Goal: Task Accomplishment & Management: Manage account settings

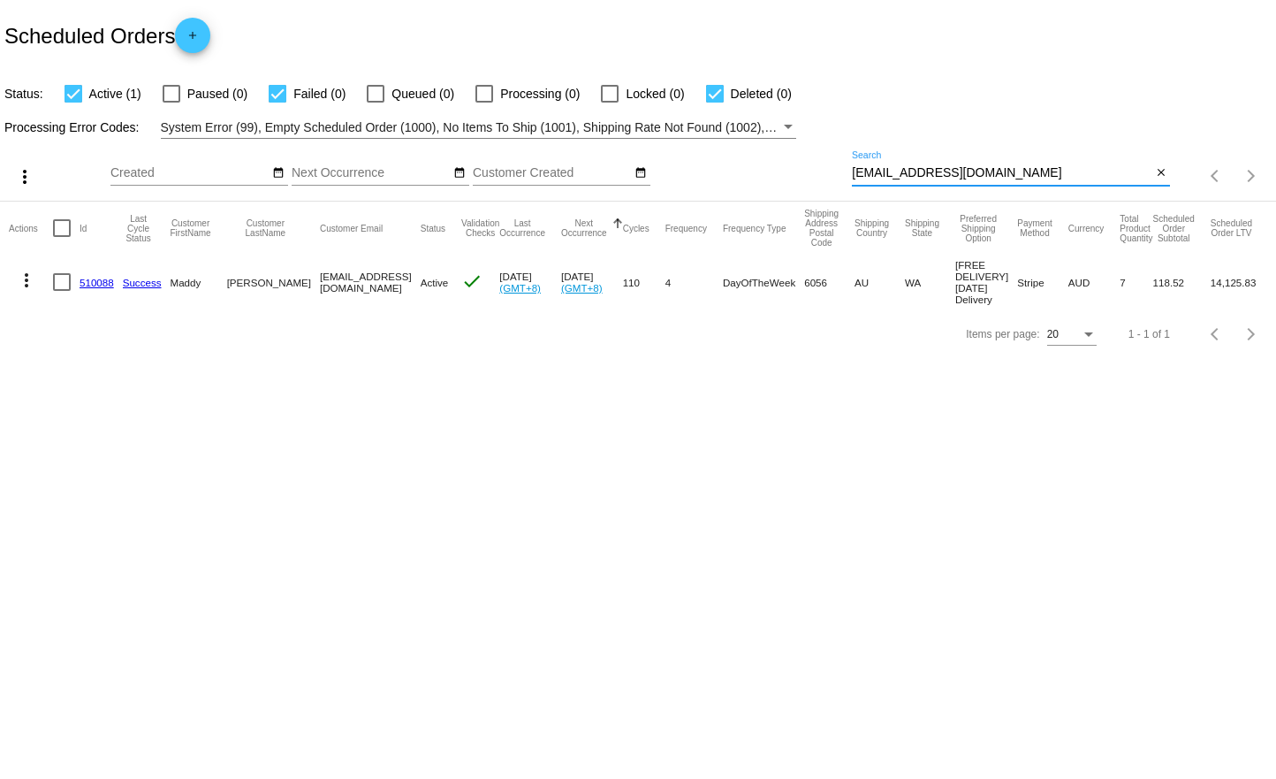
click at [1021, 172] on input "[EMAIL_ADDRESS][DOMAIN_NAME]" at bounding box center [1002, 173] width 300 height 14
paste input "892724"
type input "892724"
click at [1069, 421] on body "Scheduled Orders add Status: Active (1) Paused (0) Failed (0) Queued (0) Proces…" at bounding box center [638, 389] width 1276 height 779
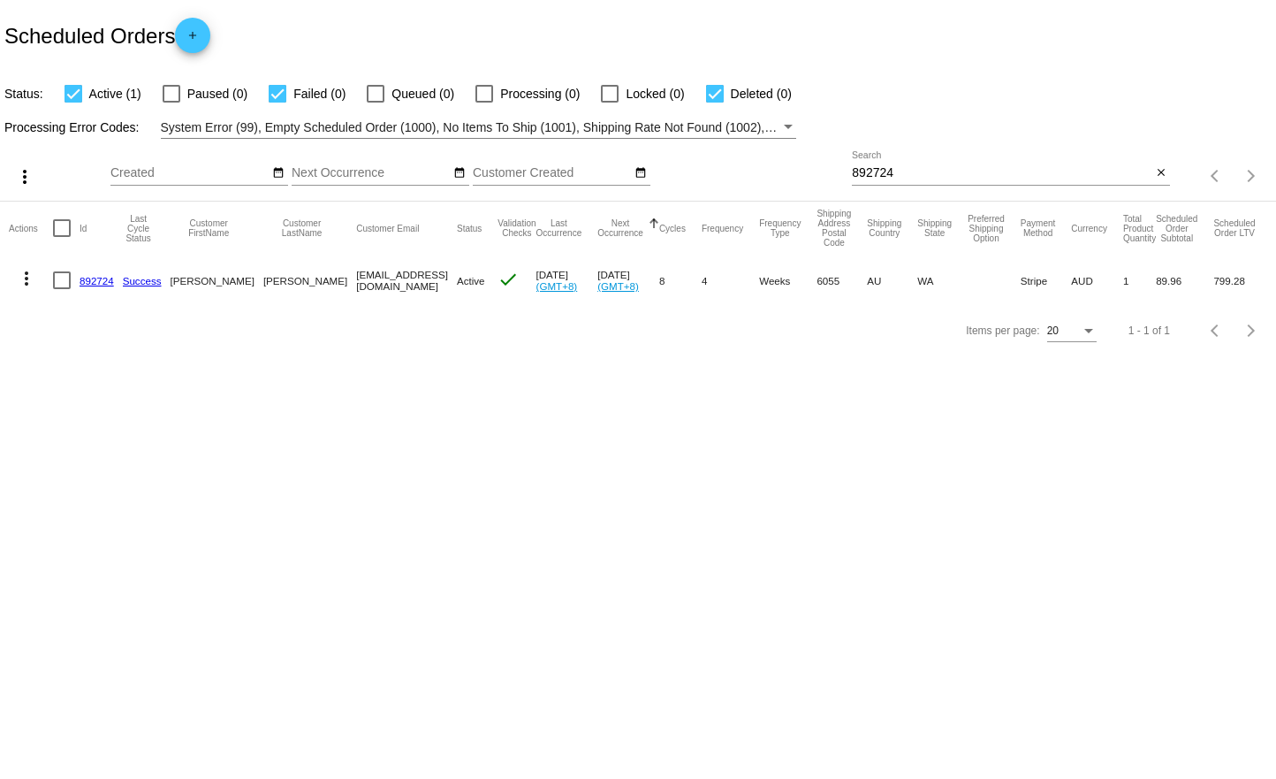
click at [40, 292] on mat-cell "more_vert" at bounding box center [31, 280] width 44 height 51
click at [22, 275] on mat-icon "more_vert" at bounding box center [26, 278] width 21 height 21
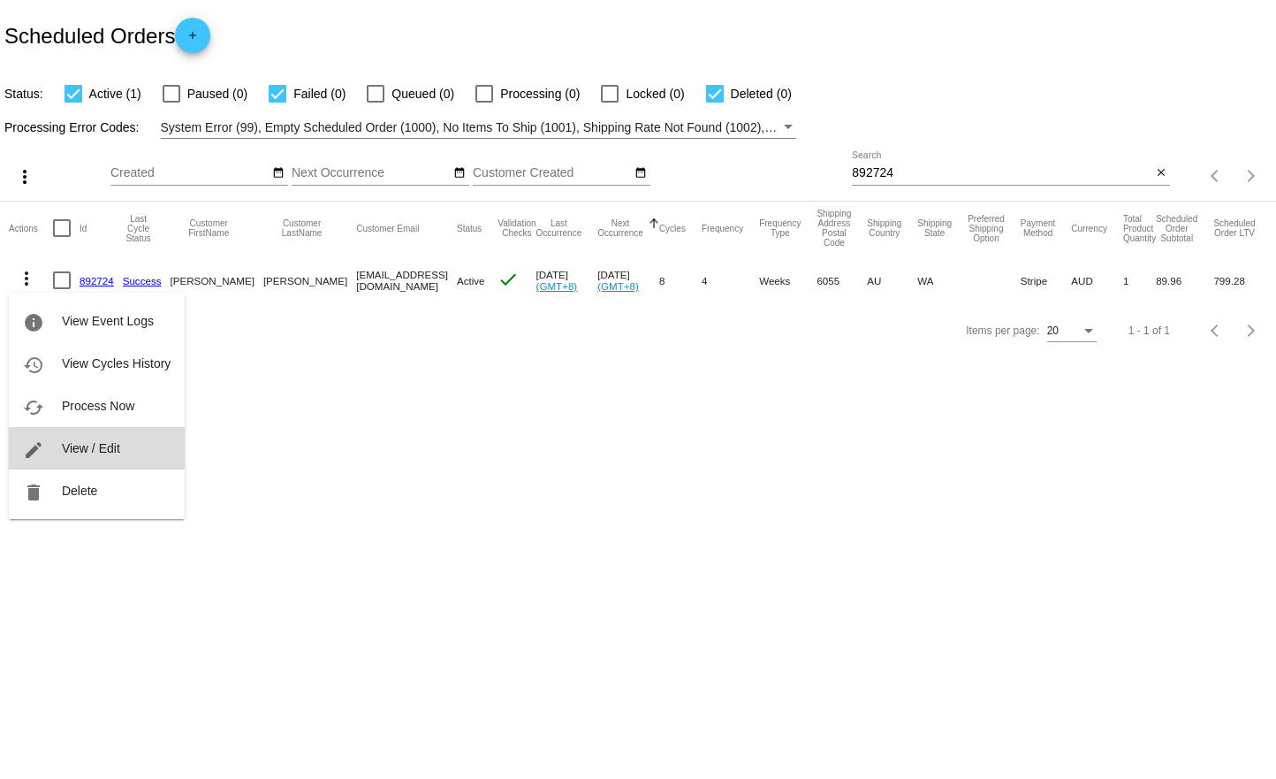
click at [91, 454] on span "View / Edit" at bounding box center [91, 448] width 58 height 14
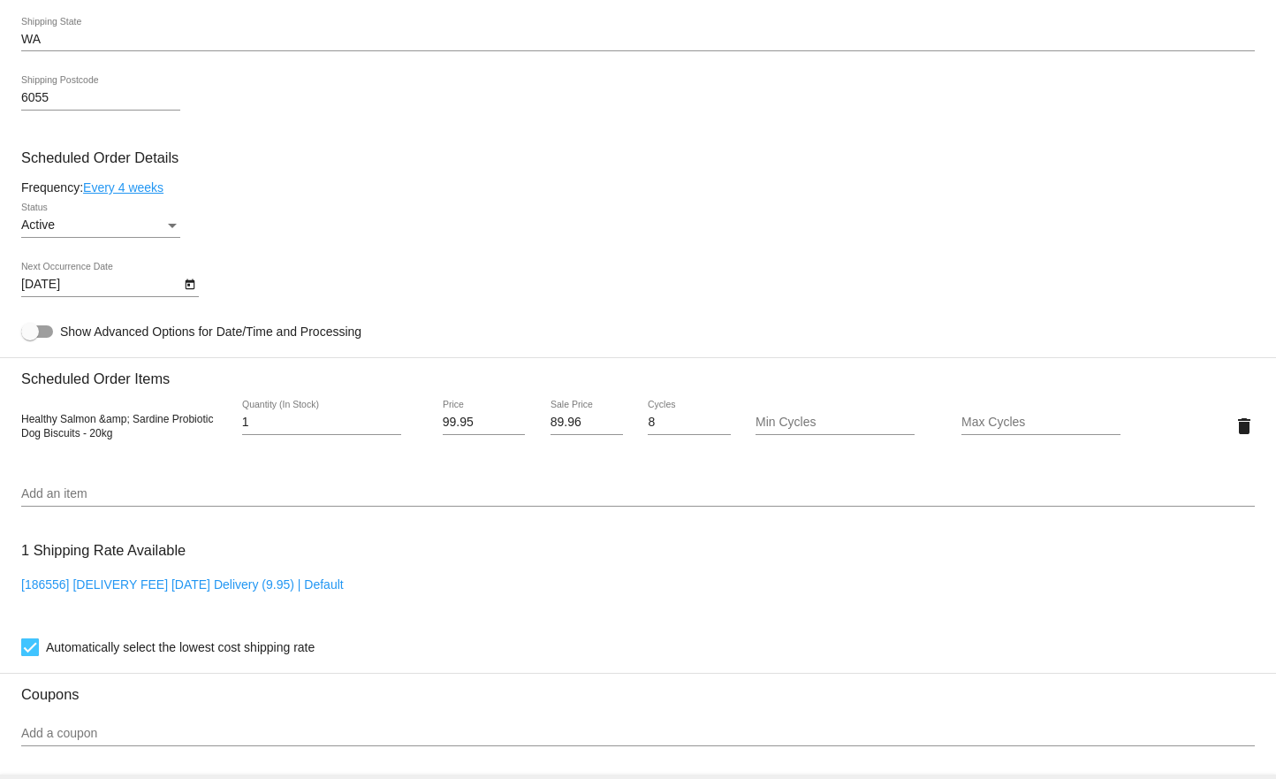
scroll to position [884, 0]
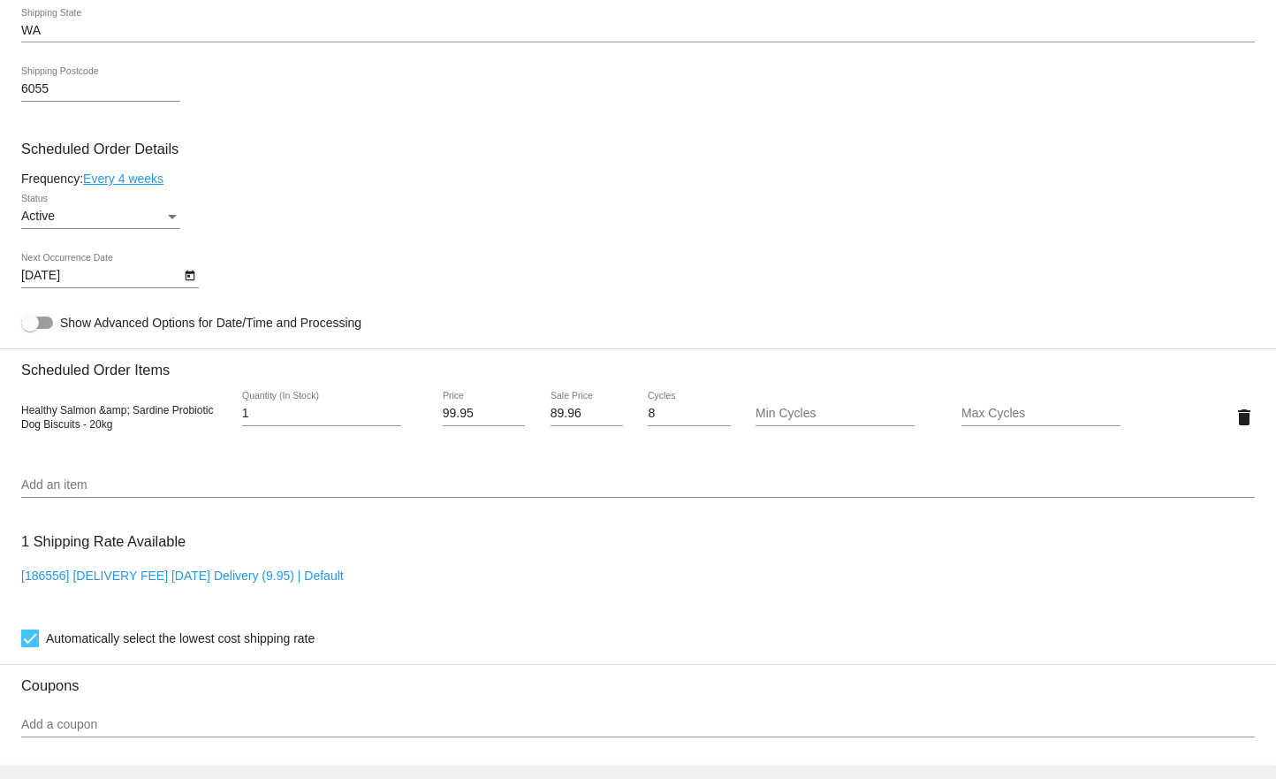
click at [152, 260] on div "[DATE] Next Occurrence Date" at bounding box center [100, 271] width 159 height 34
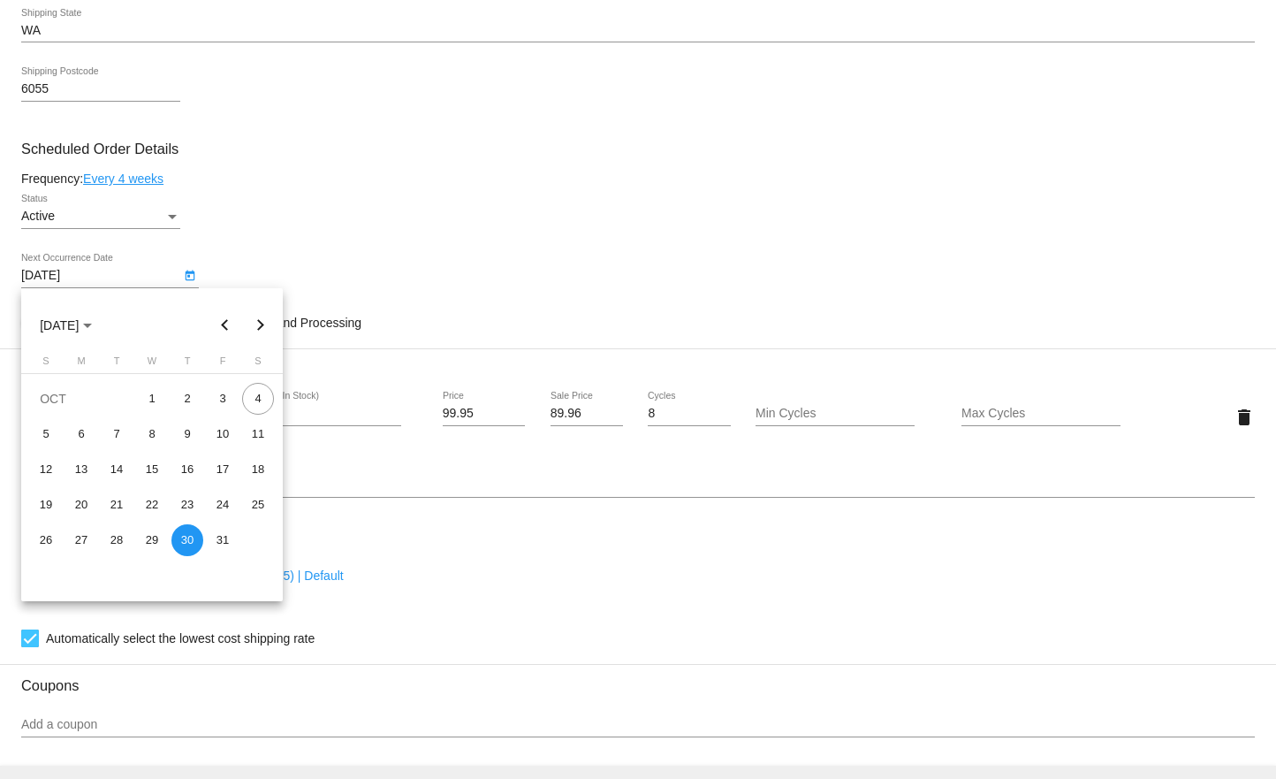
drag, startPoint x: 397, startPoint y: 575, endPoint x: 492, endPoint y: 580, distance: 95.6
click at [492, 580] on div at bounding box center [638, 389] width 1276 height 779
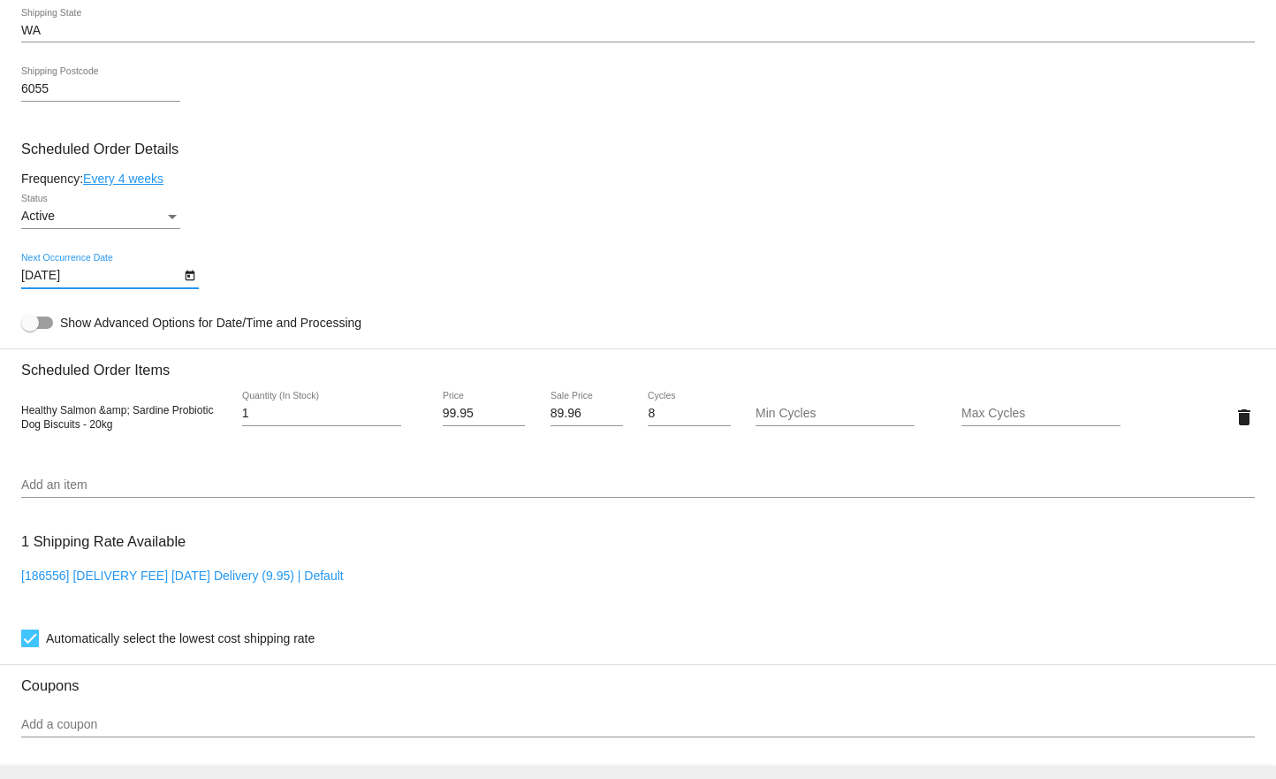
click at [501, 575] on div "[186556] [DELIVERY FEE] [DATE] Delivery (9.95) | Default" at bounding box center [638, 593] width 1234 height 50
drag, startPoint x: 581, startPoint y: 557, endPoint x: 438, endPoint y: 580, distance: 144.1
click at [432, 580] on div "1 Shipping Rate Available [186556] [DELIVERY FEE] [DATE] Delivery (9.95) | Defa…" at bounding box center [638, 585] width 1234 height 127
drag, startPoint x: 533, startPoint y: 597, endPoint x: 525, endPoint y: 605, distance: 11.9
click at [533, 604] on div "[186556] [DELIVERY FEE] [DATE] Delivery (9.95) | Default" at bounding box center [638, 593] width 1234 height 50
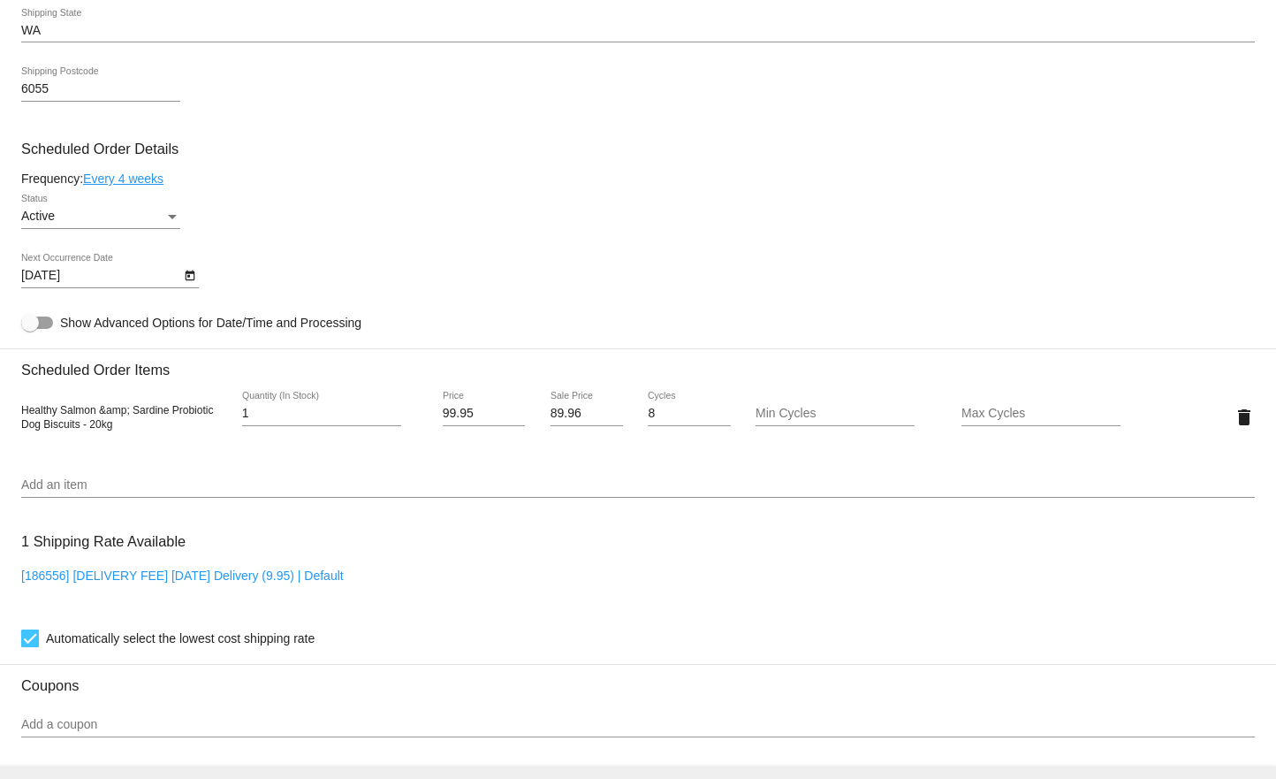
click at [174, 476] on div "Add an item" at bounding box center [638, 480] width 1234 height 34
click at [327, 252] on mat-card-content "Customer 4498552: [PERSON_NAME] [EMAIL_ADDRESS][DOMAIN_NAME] Customer Shipping …" at bounding box center [638, 344] width 1234 height 1665
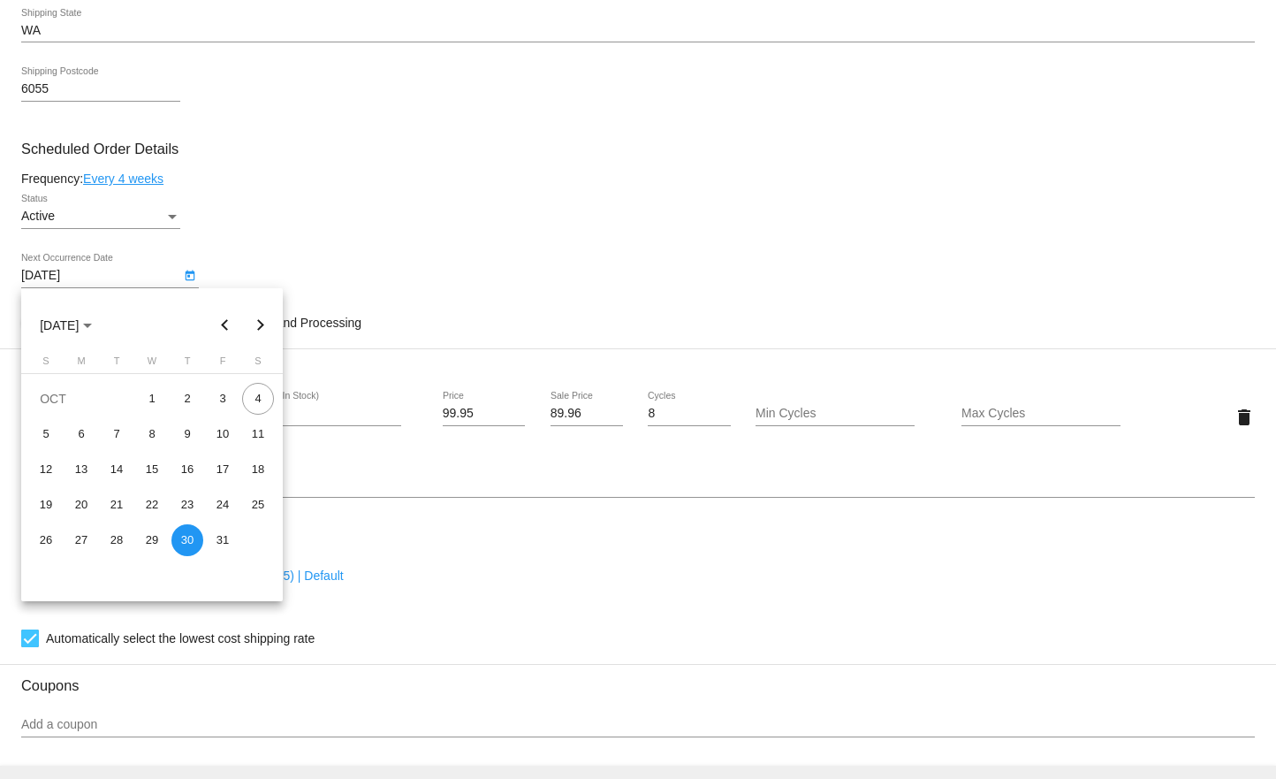
click at [72, 269] on body "arrow_back Scheduled Order #892724 Active more_vert Last Processing Cycle ID: 8…" at bounding box center [638, 389] width 1276 height 779
click at [634, 152] on div at bounding box center [638, 389] width 1276 height 779
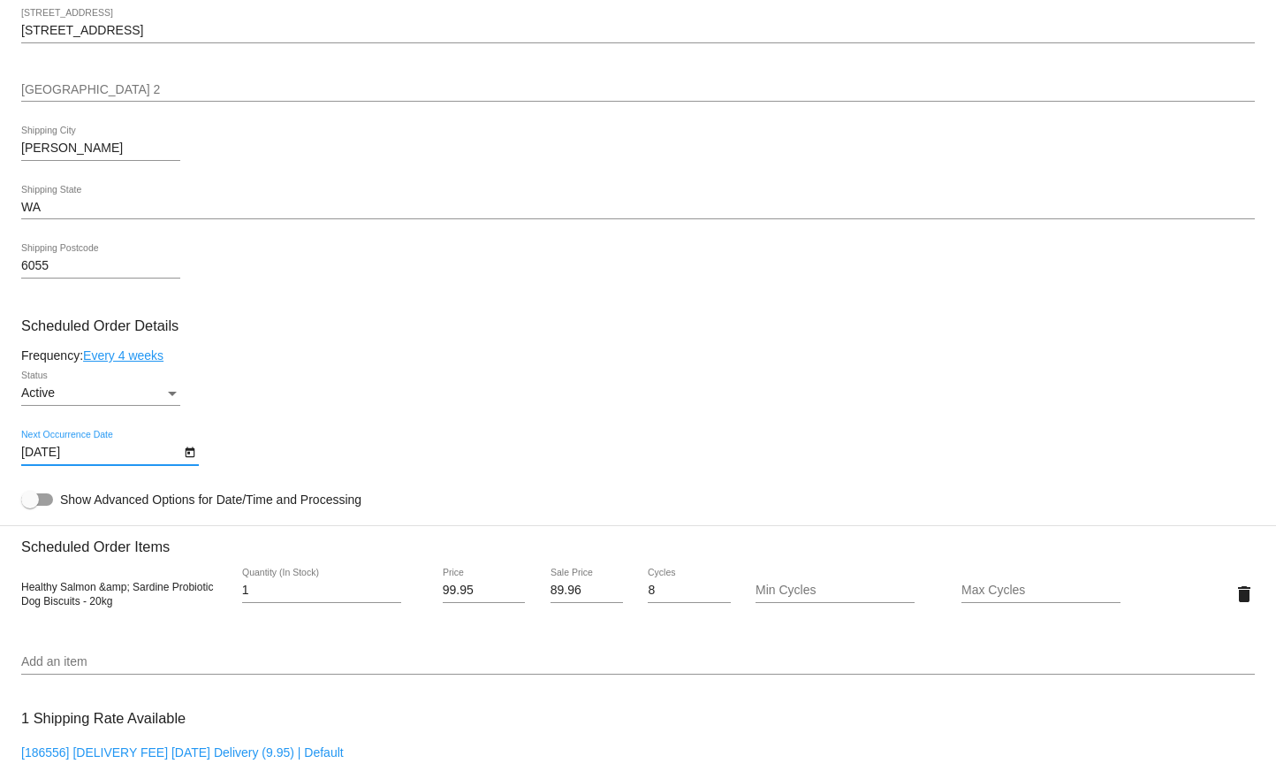
scroll to position [795, 0]
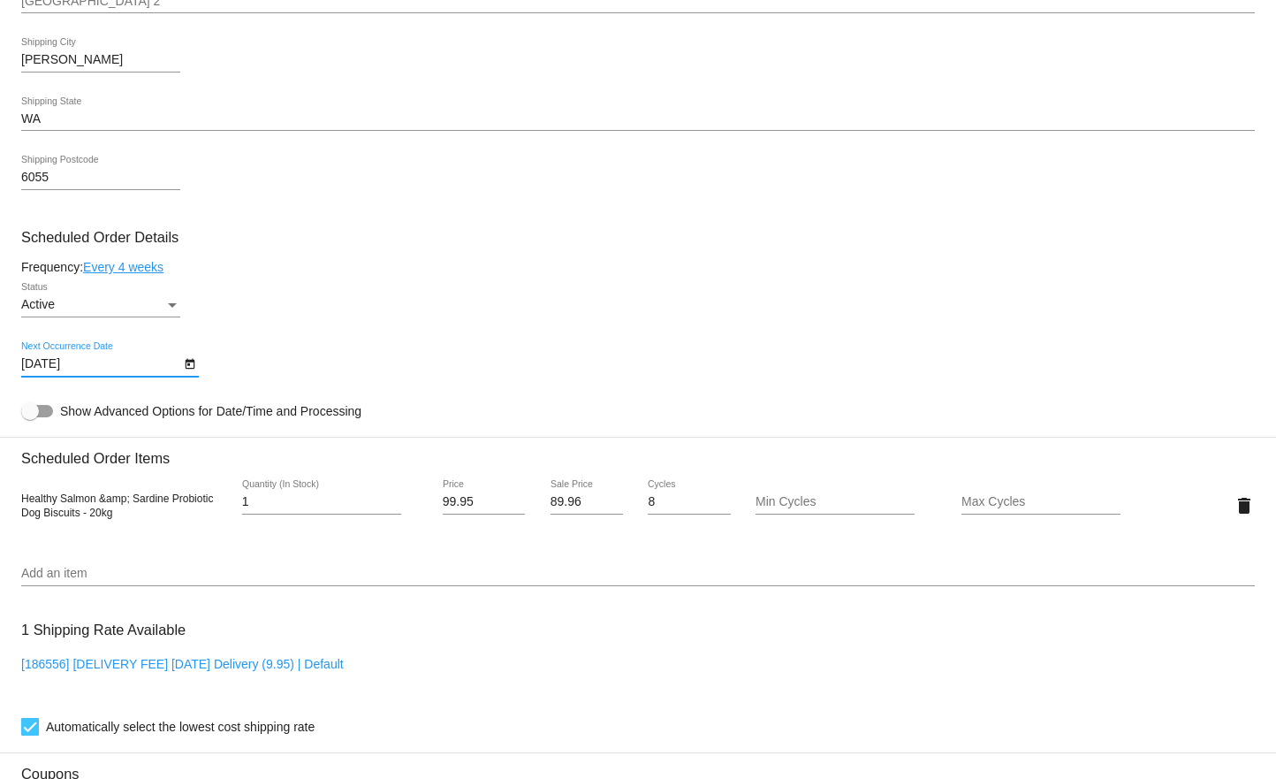
click at [155, 369] on input "[DATE]" at bounding box center [100, 364] width 159 height 14
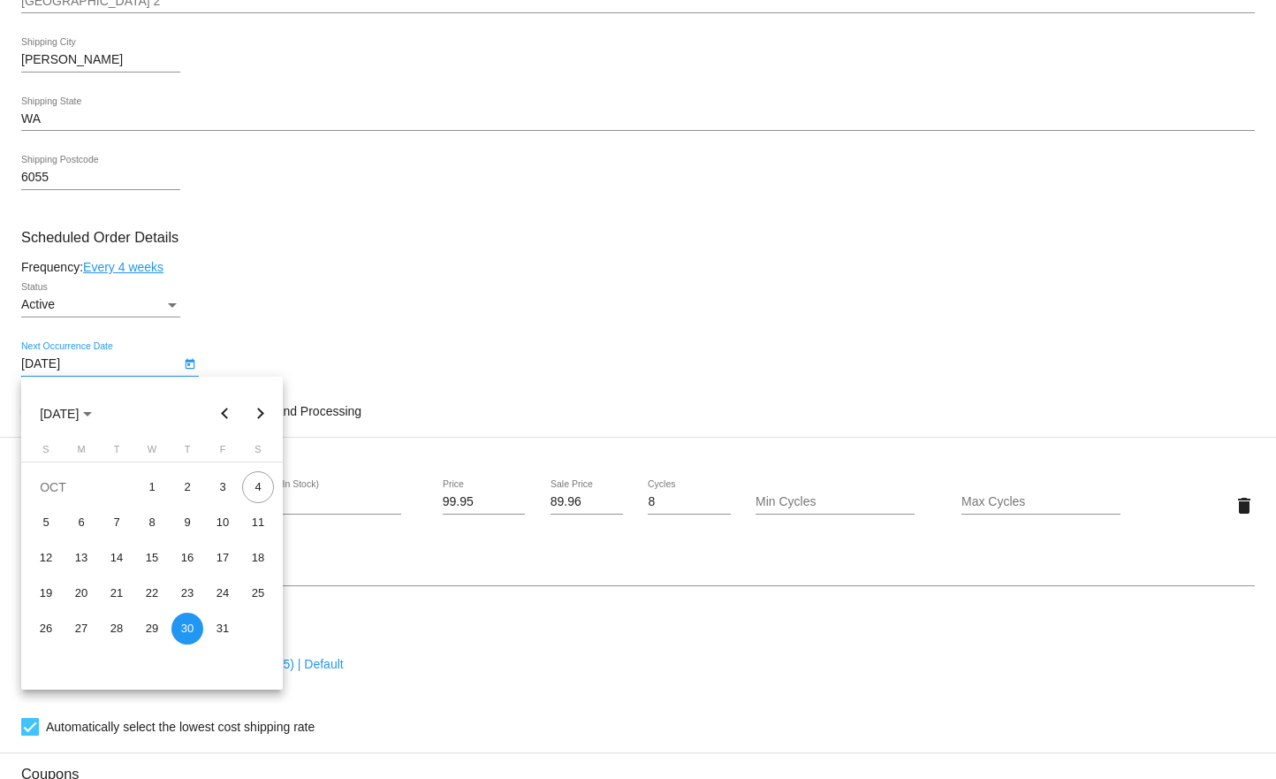
click at [255, 410] on button "Next month" at bounding box center [260, 413] width 35 height 35
click at [225, 410] on button "Previous month" at bounding box center [225, 413] width 35 height 35
click at [265, 414] on button "Next month" at bounding box center [260, 413] width 35 height 35
click at [186, 628] on div "27" at bounding box center [187, 629] width 32 height 32
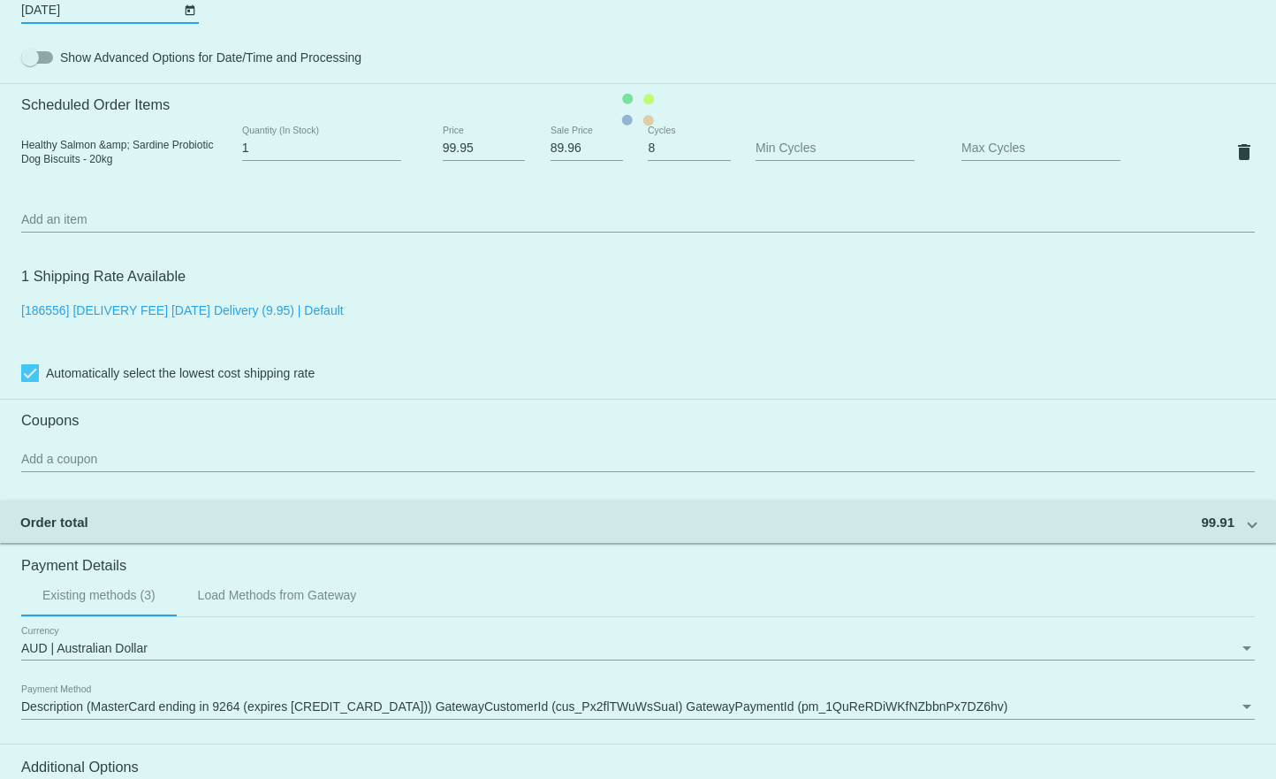
scroll to position [1364, 0]
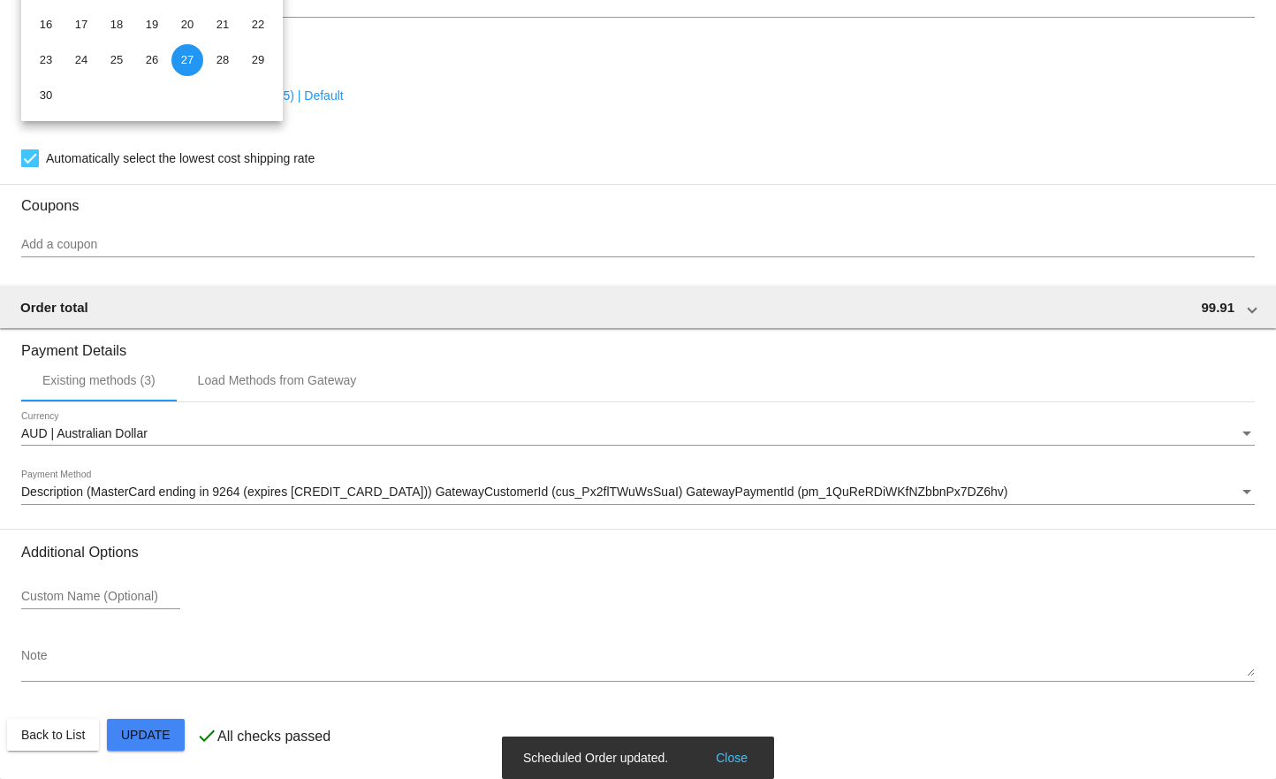
click at [447, 271] on div at bounding box center [638, 389] width 1276 height 779
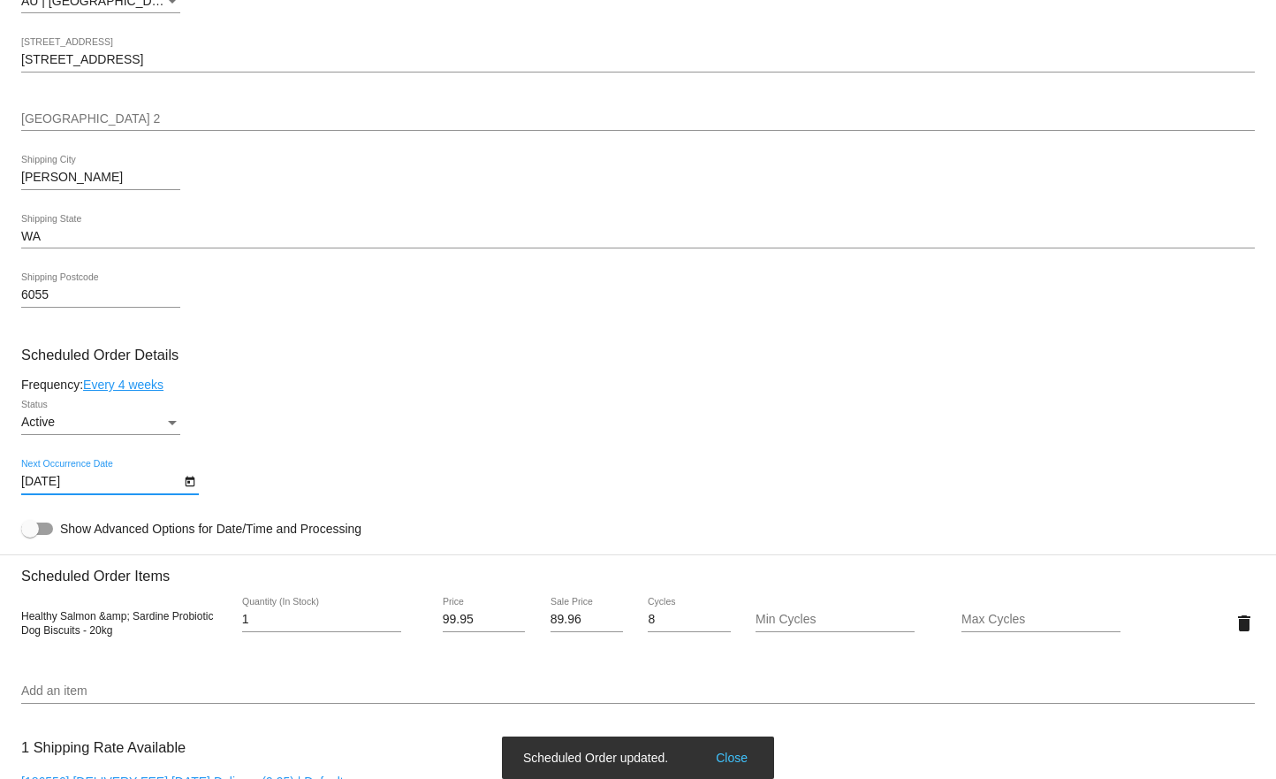
scroll to position [593, 0]
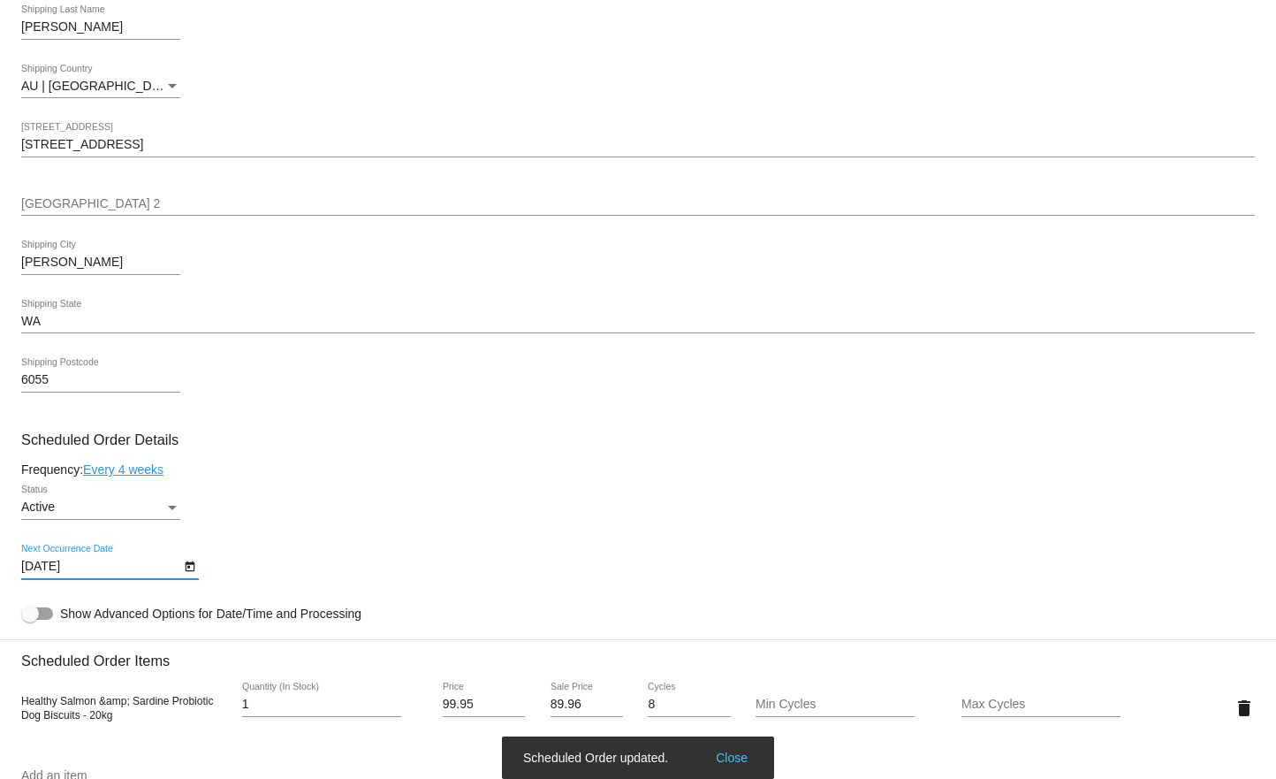
click at [479, 507] on div "Active Status" at bounding box center [638, 510] width 1234 height 50
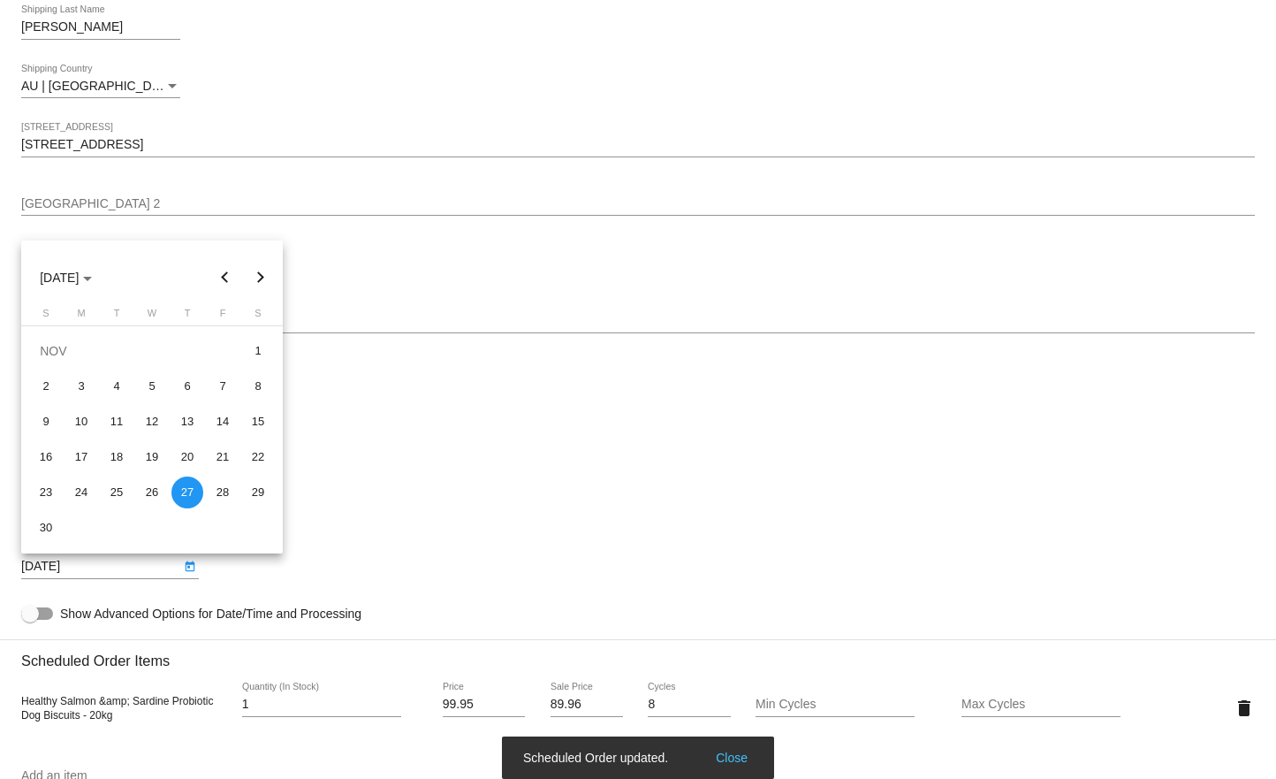
click at [137, 561] on body "arrow_back Scheduled Order #892724 Active more_vert Last Processing Cycle ID: 8…" at bounding box center [638, 389] width 1276 height 779
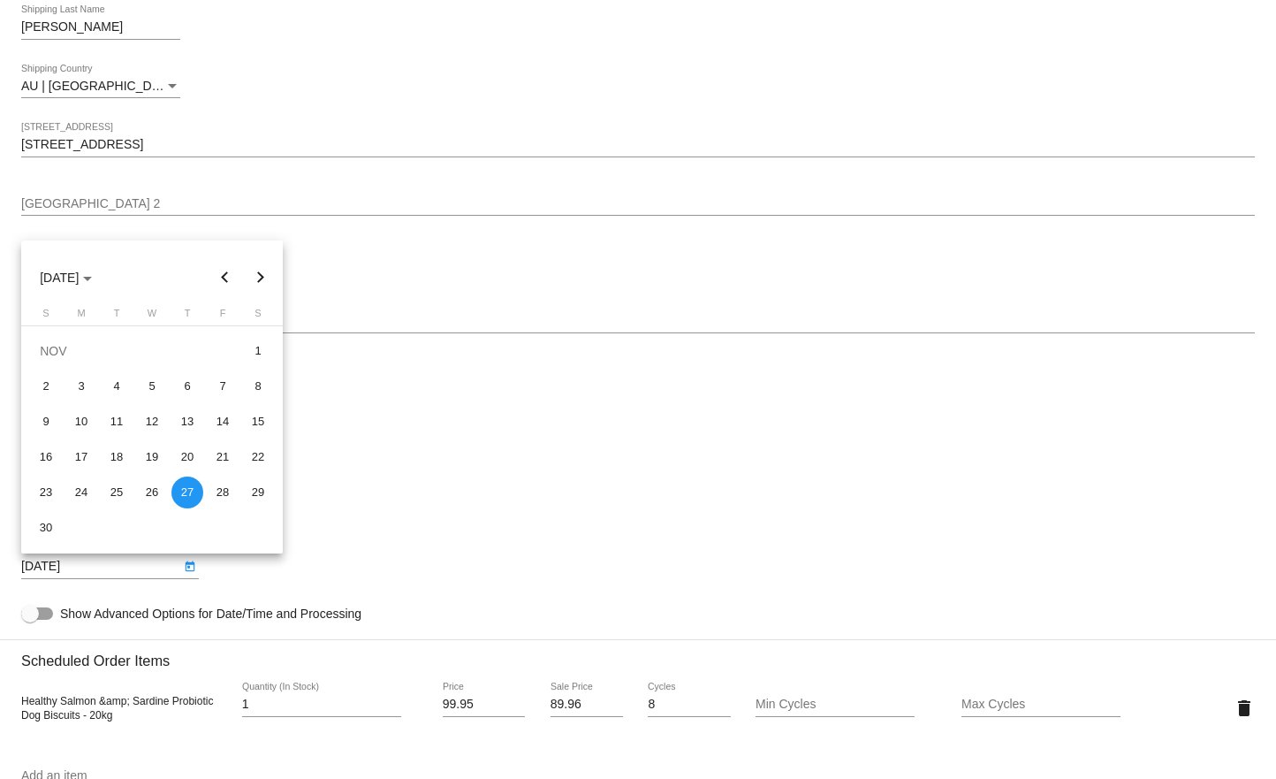
click at [120, 571] on div at bounding box center [638, 389] width 1276 height 779
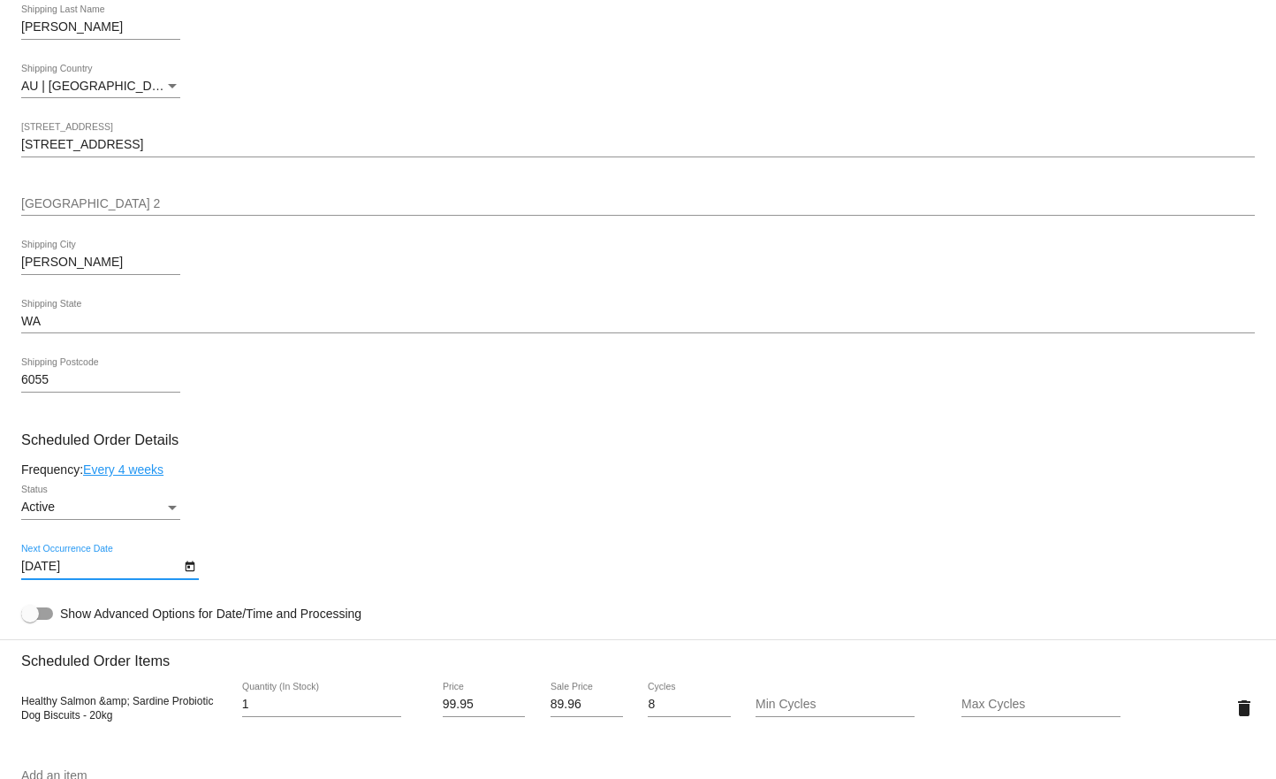
drag, startPoint x: 92, startPoint y: 566, endPoint x: -18, endPoint y: 567, distance: 109.6
click at [0, 567] on html "arrow_back Scheduled Order #892724 Active more_vert Last Processing Cycle ID: 8…" at bounding box center [638, 389] width 1276 height 779
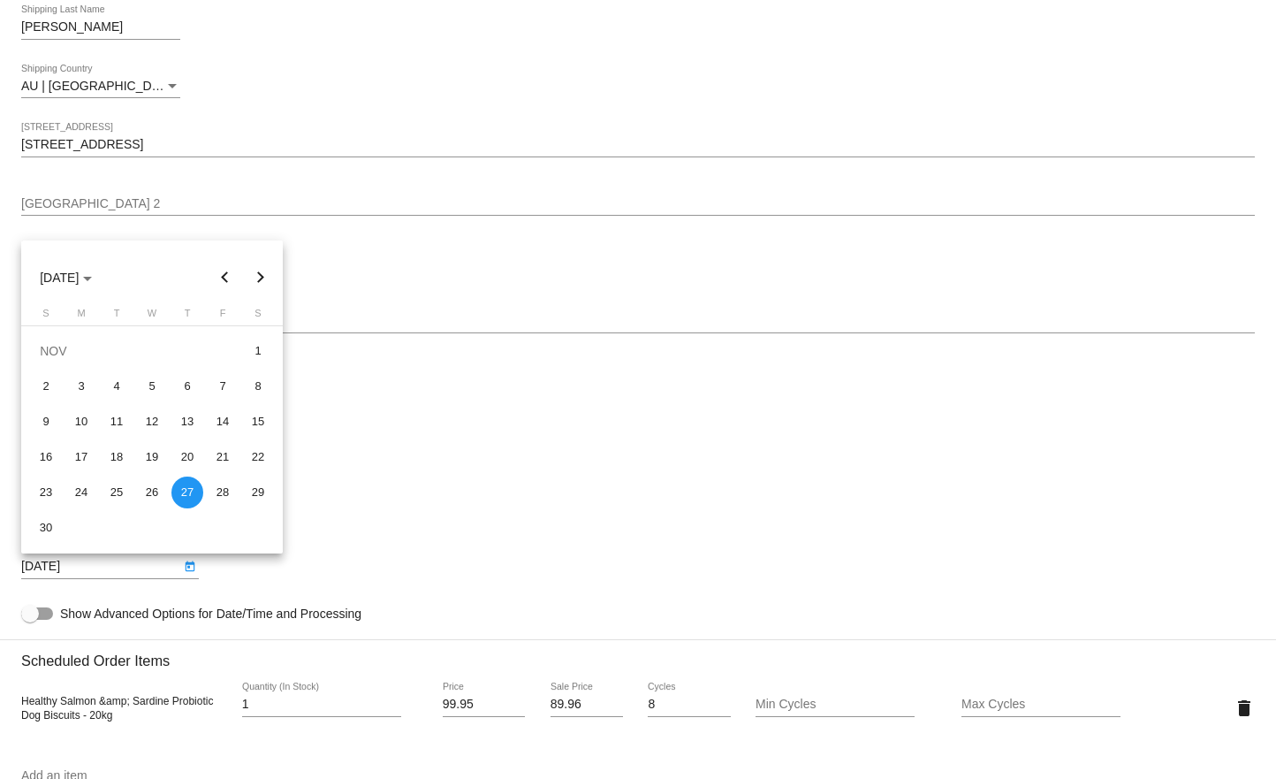
click at [445, 514] on div at bounding box center [638, 389] width 1276 height 779
click at [584, 485] on div at bounding box center [638, 389] width 1276 height 779
click at [154, 499] on div "26" at bounding box center [152, 492] width 32 height 32
type input "[DATE]"
click at [603, 95] on div at bounding box center [638, 389] width 1276 height 779
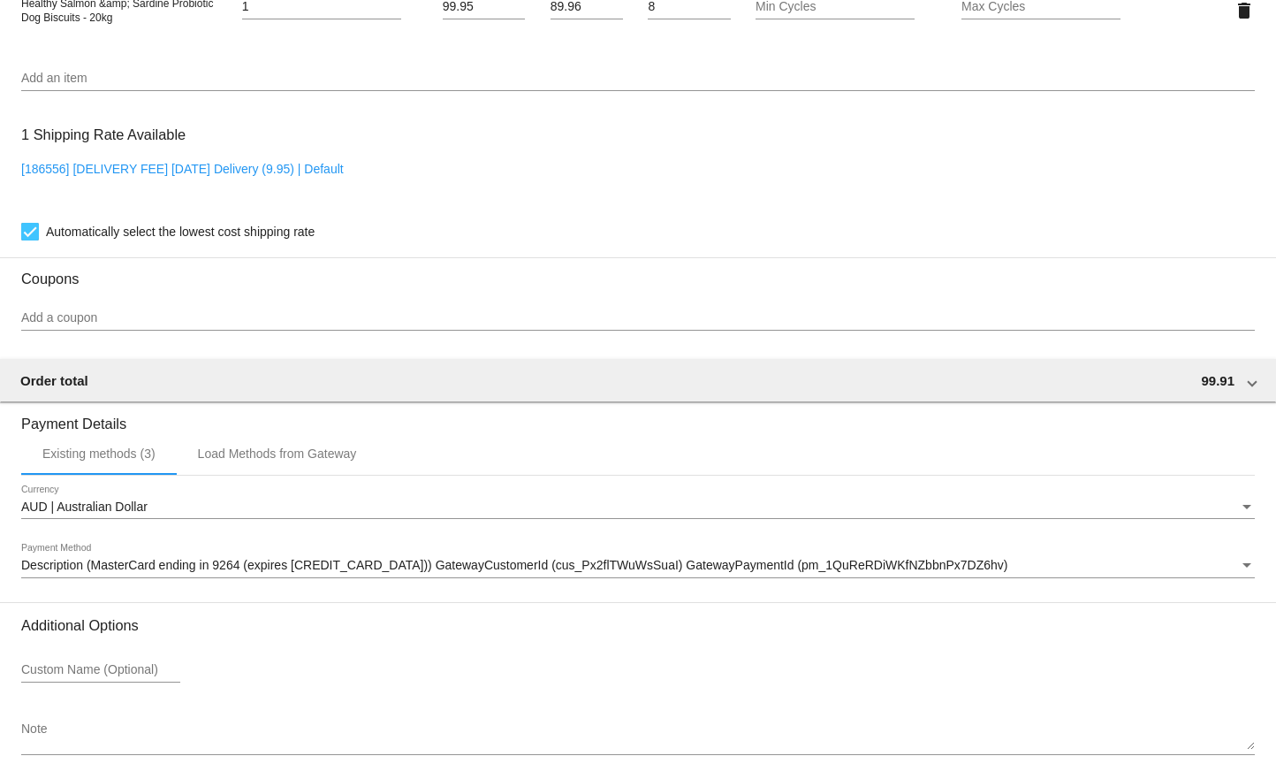
scroll to position [1364, 0]
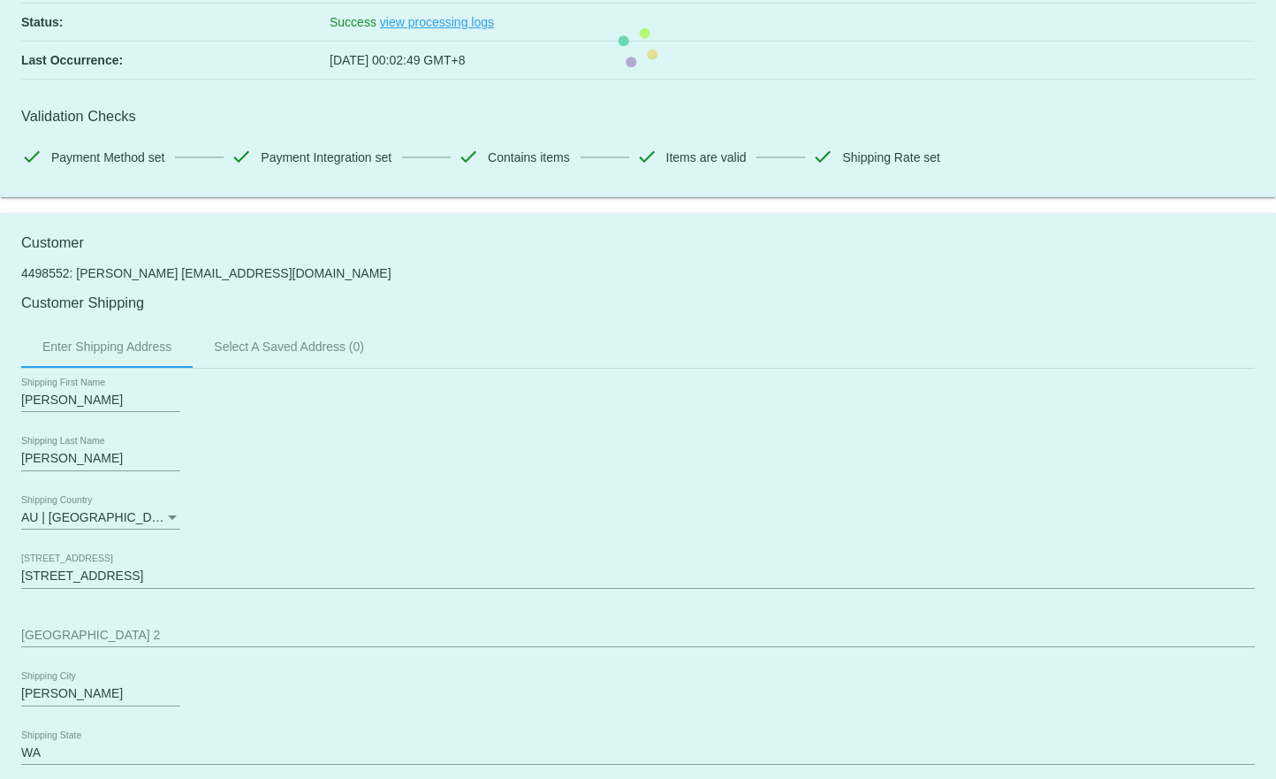
scroll to position [0, 0]
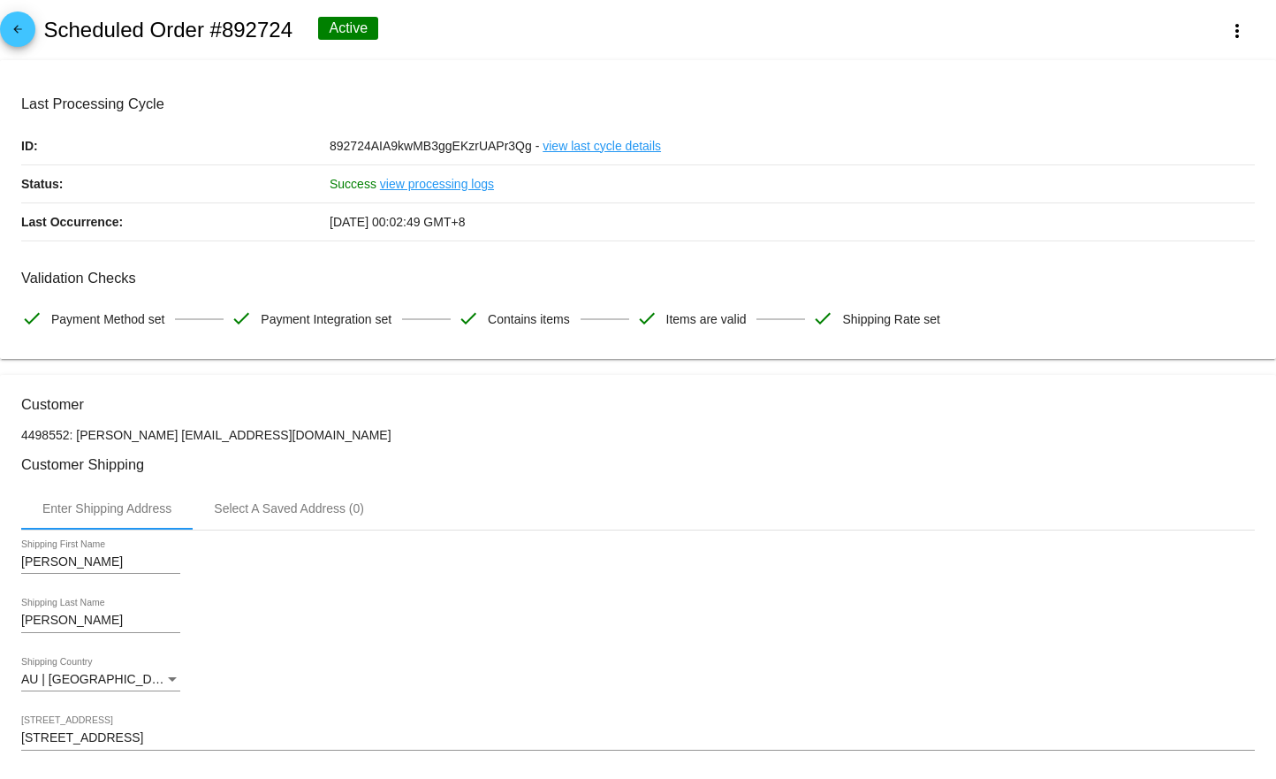
click at [19, 29] on mat-icon "arrow_back" at bounding box center [17, 33] width 21 height 21
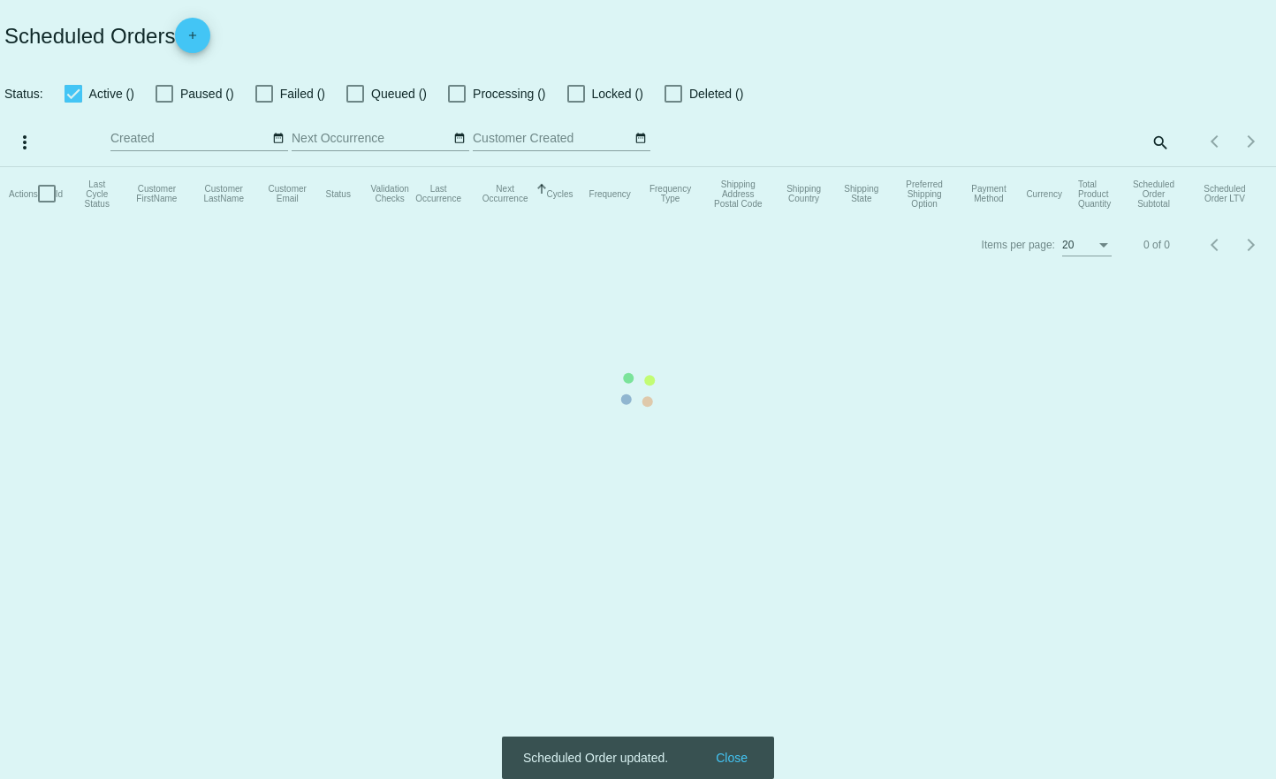
checkbox input "true"
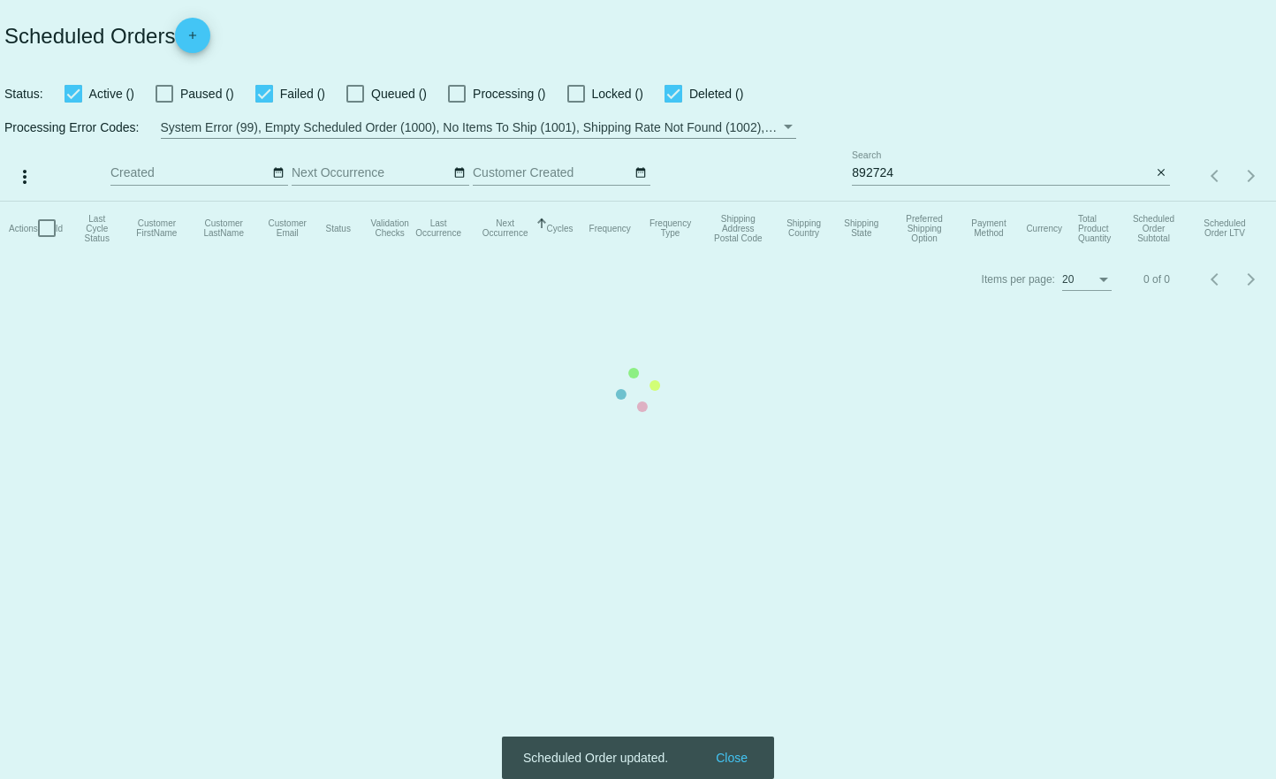
click at [1079, 202] on mat-table "Actions Id Last Cycle Status Customer FirstName Customer LastName Customer Emai…" at bounding box center [638, 228] width 1276 height 53
click at [1049, 202] on mat-table "Actions Id Last Cycle Status Customer FirstName Customer LastName Customer Emai…" at bounding box center [638, 228] width 1276 height 53
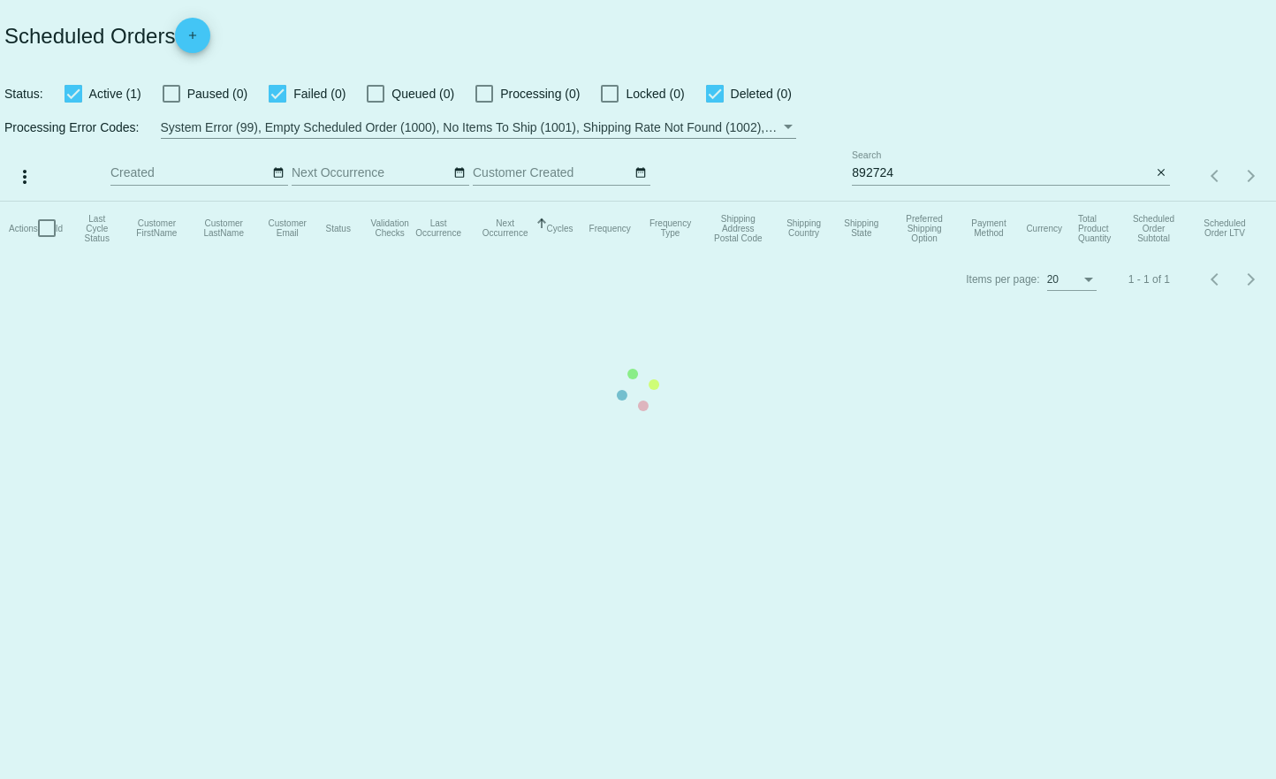
click at [998, 202] on mat-table "Actions Id Last Cycle Status Customer FirstName Customer LastName Customer Emai…" at bounding box center [638, 228] width 1276 height 53
